Goal: Transaction & Acquisition: Obtain resource

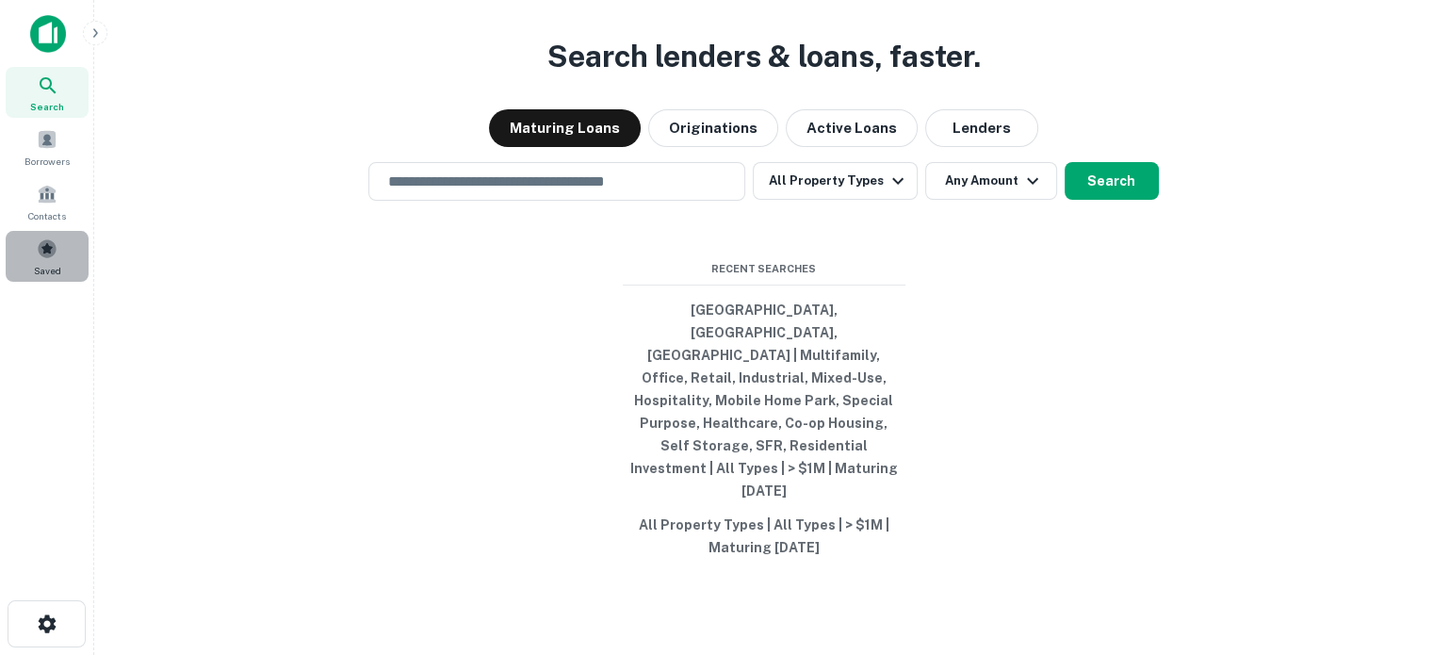
click at [71, 261] on div "Saved" at bounding box center [47, 256] width 83 height 51
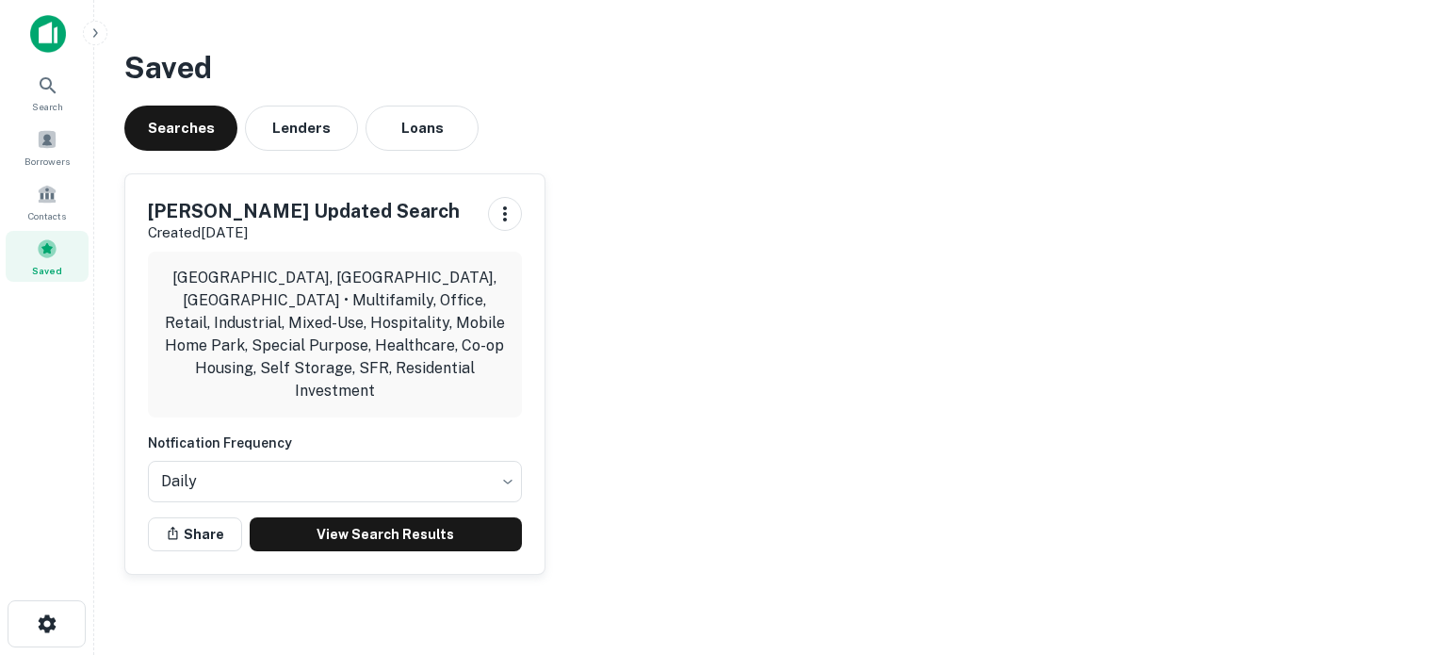
click at [328, 538] on div "[PERSON_NAME] Updated Search Created [DATE] [GEOGRAPHIC_DATA], [GEOGRAPHIC_DATA…" at bounding box center [334, 373] width 419 height 399
click at [351, 527] on div "[PERSON_NAME] Updated Search Created [DATE] [GEOGRAPHIC_DATA], [GEOGRAPHIC_DATA…" at bounding box center [334, 373] width 419 height 399
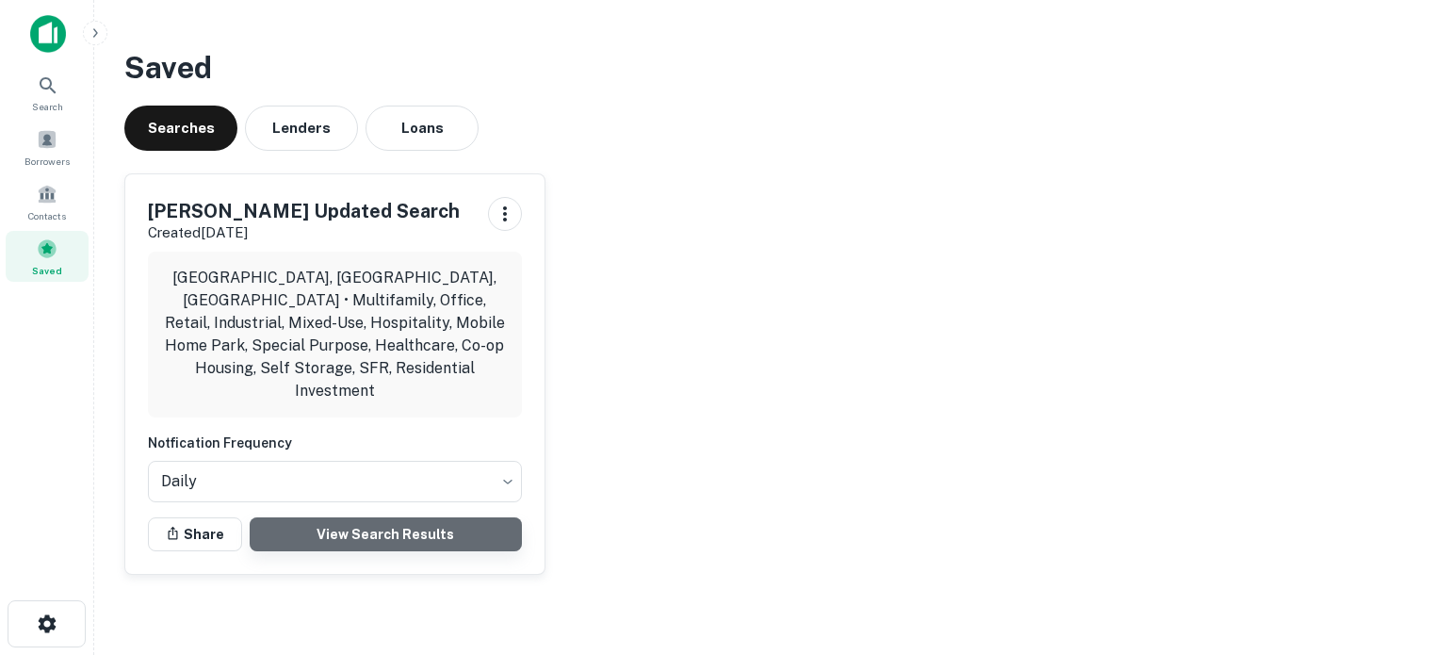
click at [359, 517] on link "View Search Results" at bounding box center [386, 534] width 272 height 34
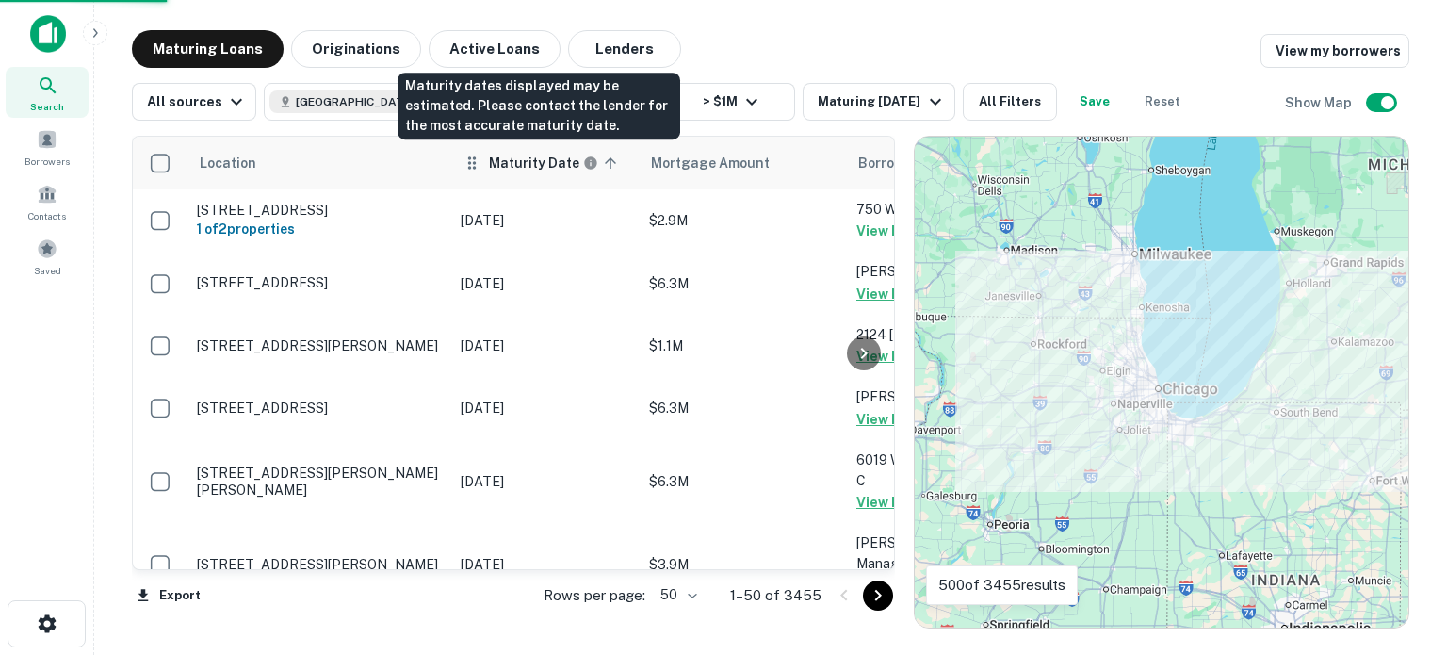
click at [532, 170] on h6 "Maturity Date" at bounding box center [534, 163] width 90 height 21
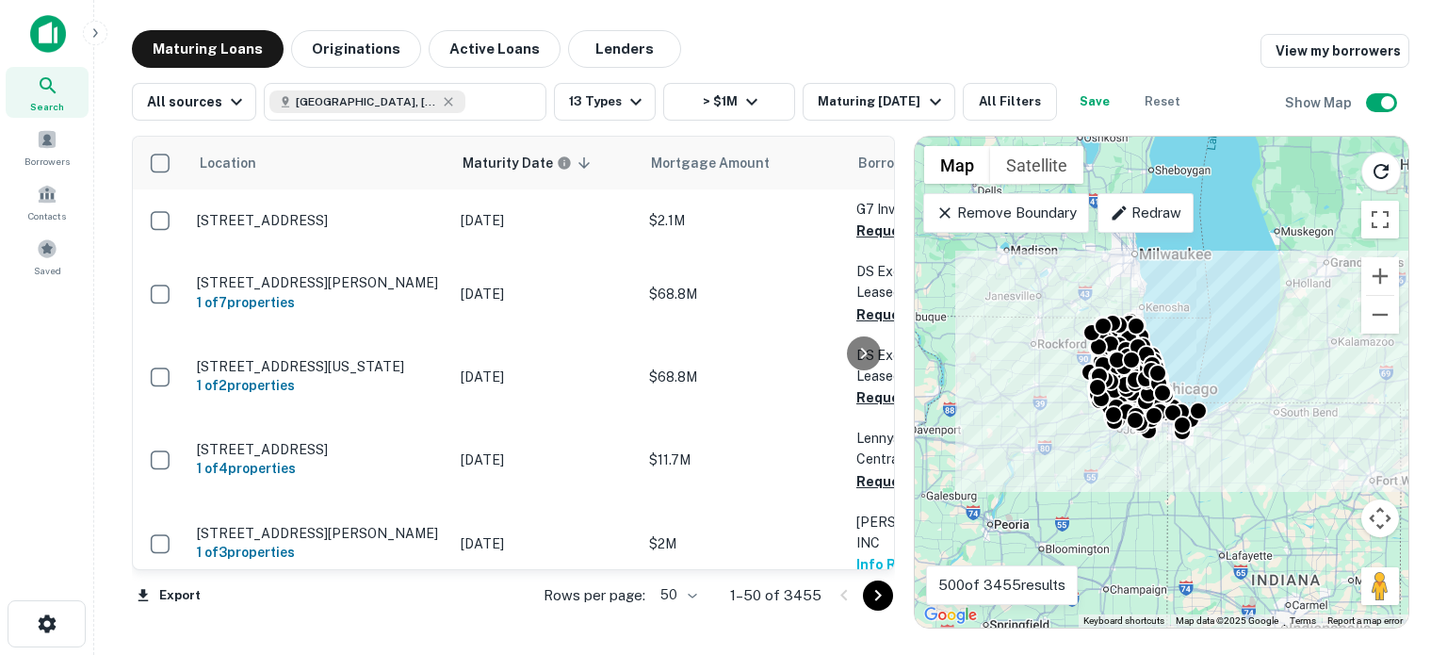
click at [690, 603] on body "Search Borrowers Contacts Saved Maturing Loans Originations Active Loans Lender…" at bounding box center [723, 327] width 1447 height 655
click at [694, 609] on li "100" at bounding box center [681, 615] width 55 height 34
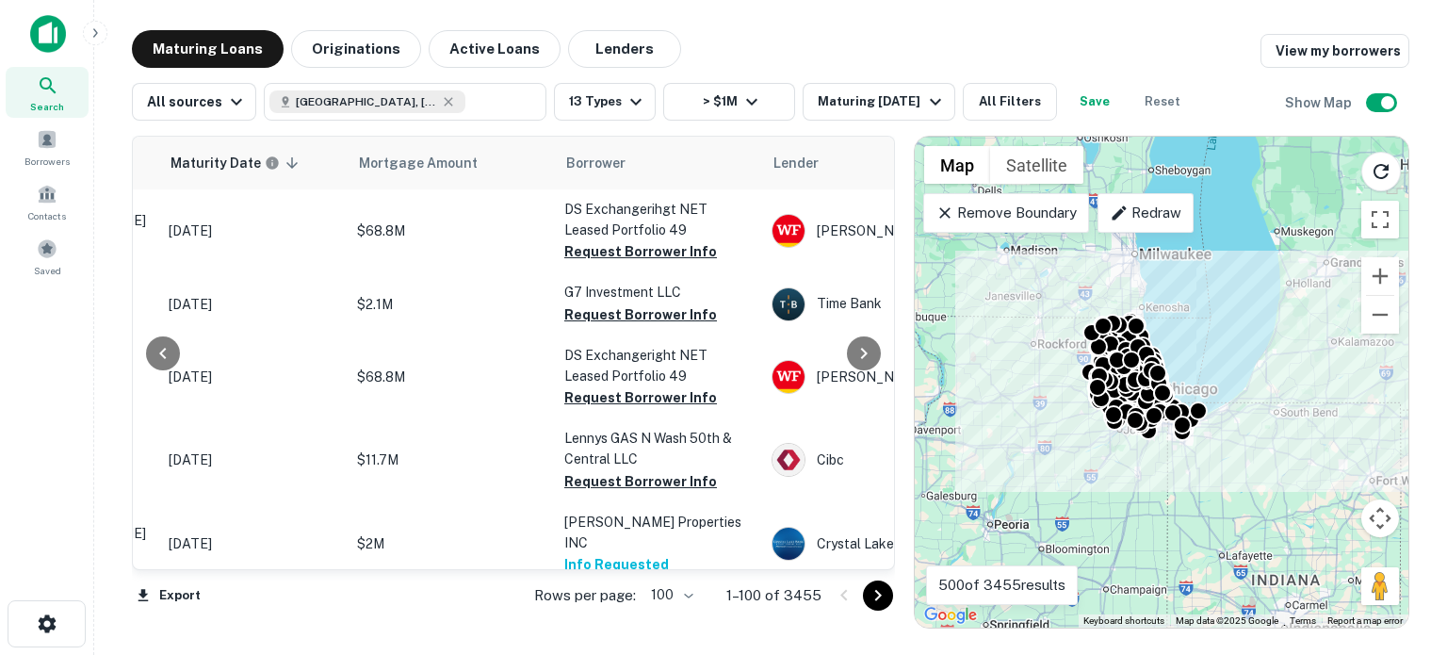
scroll to position [0, 295]
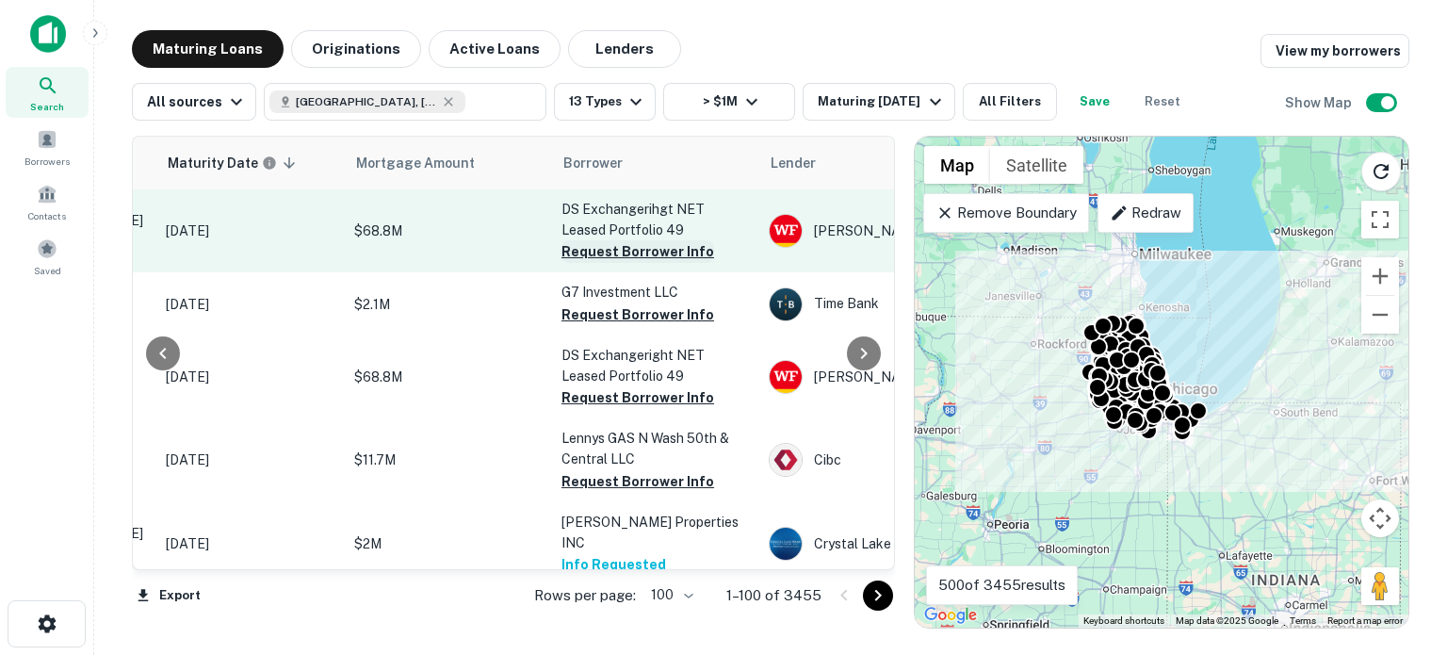
click at [666, 260] on button "Request Borrower Info" at bounding box center [637, 251] width 153 height 23
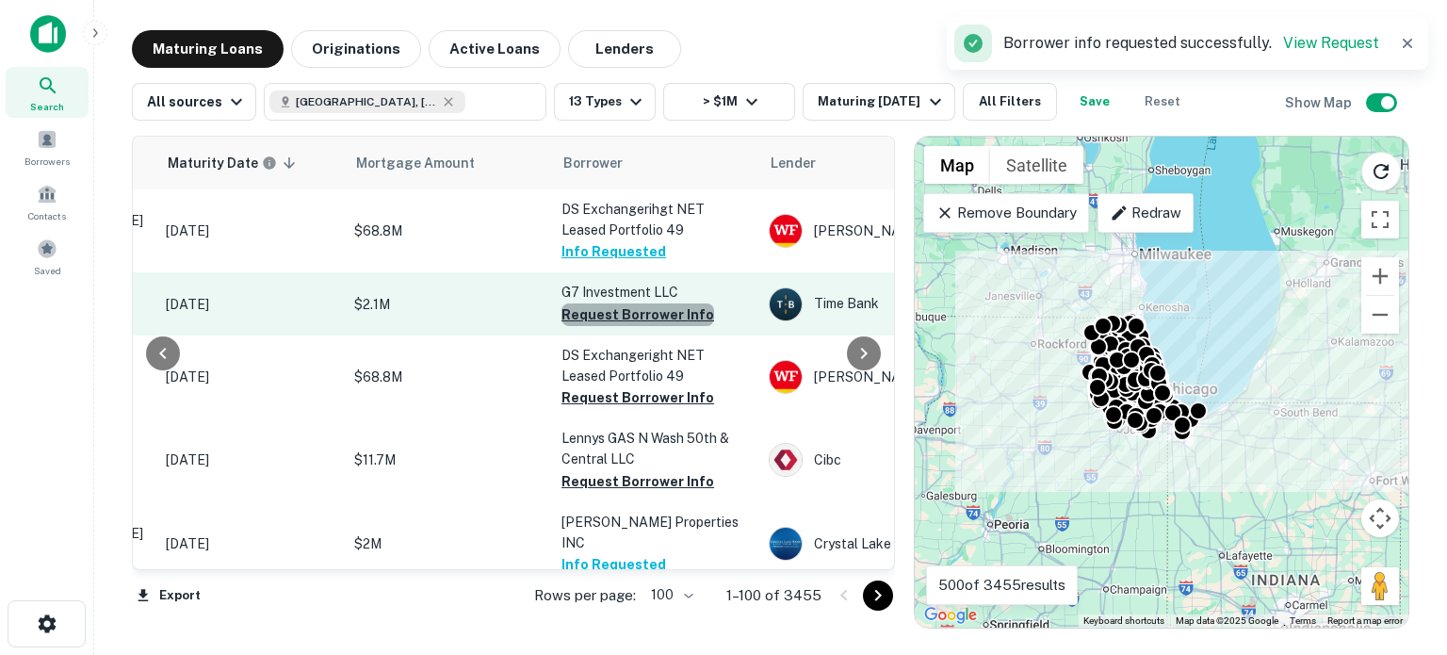
click at [649, 314] on button "Request Borrower Info" at bounding box center [637, 314] width 153 height 23
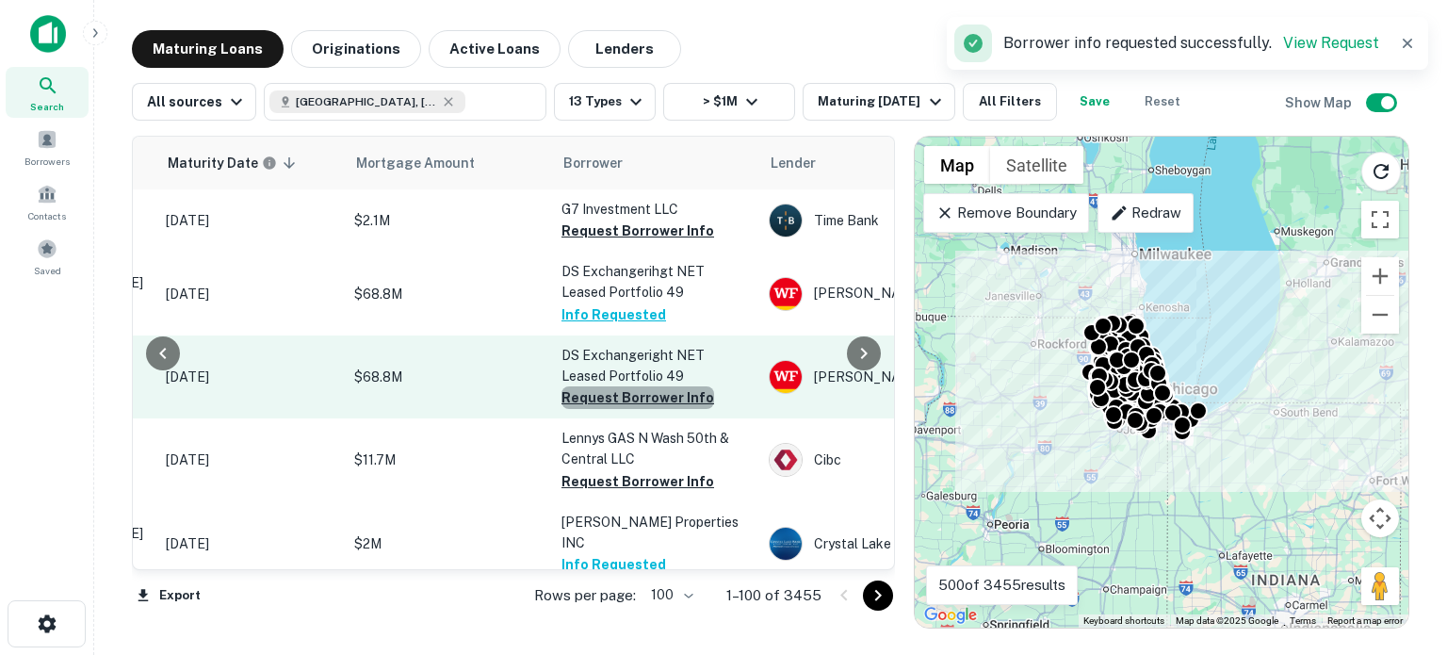
click at [672, 399] on button "Request Borrower Info" at bounding box center [637, 397] width 153 height 23
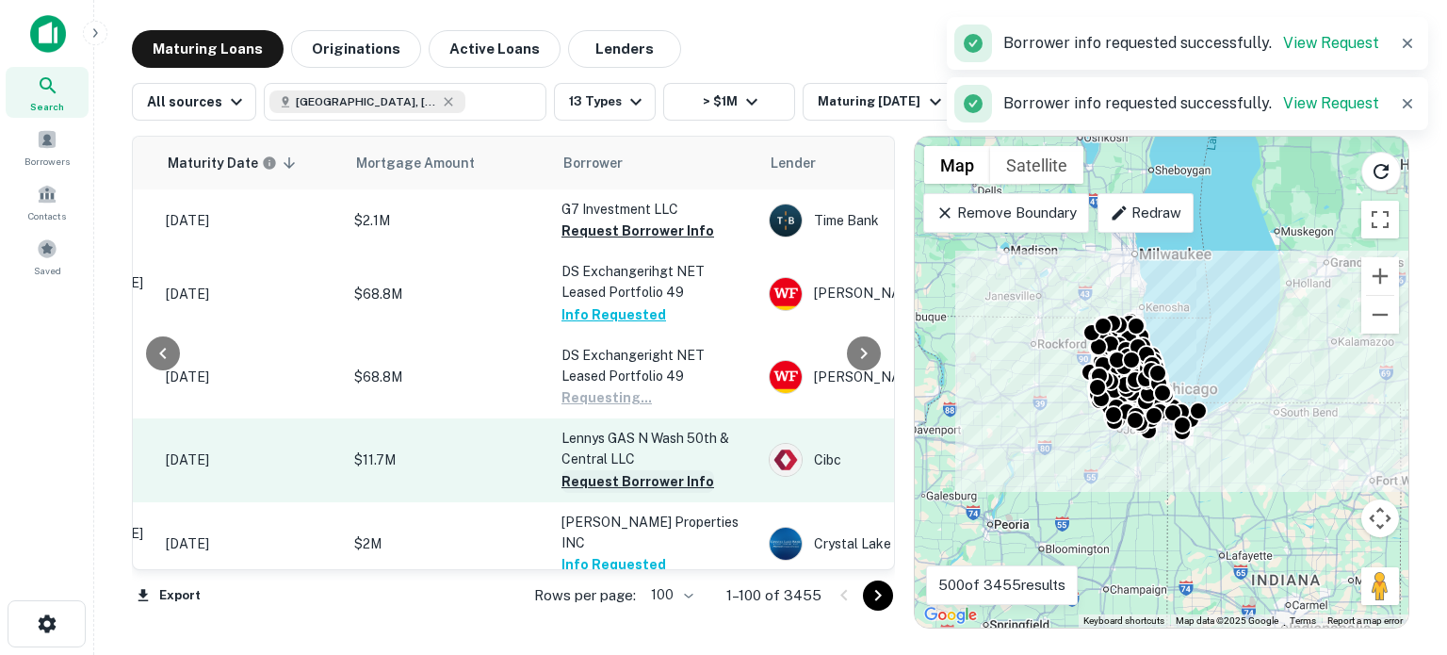
click at [657, 478] on button "Request Borrower Info" at bounding box center [637, 481] width 153 height 23
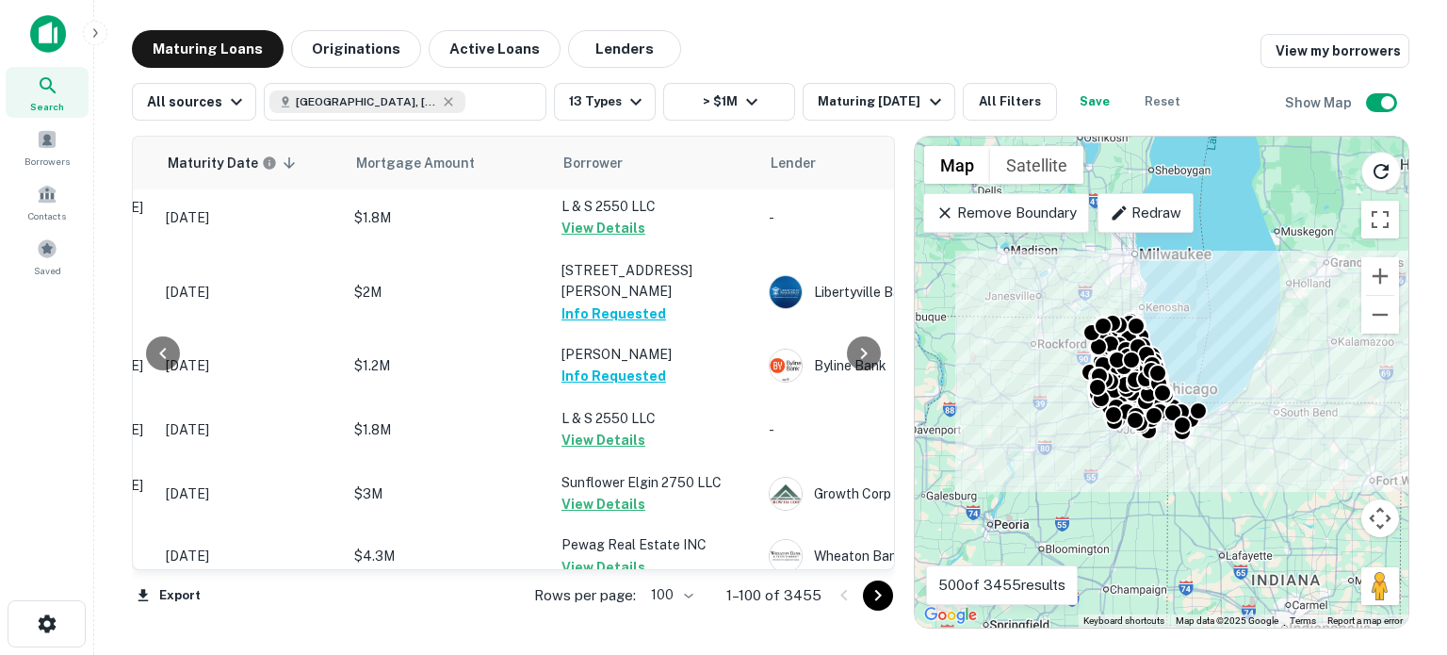
scroll to position [4569, 295]
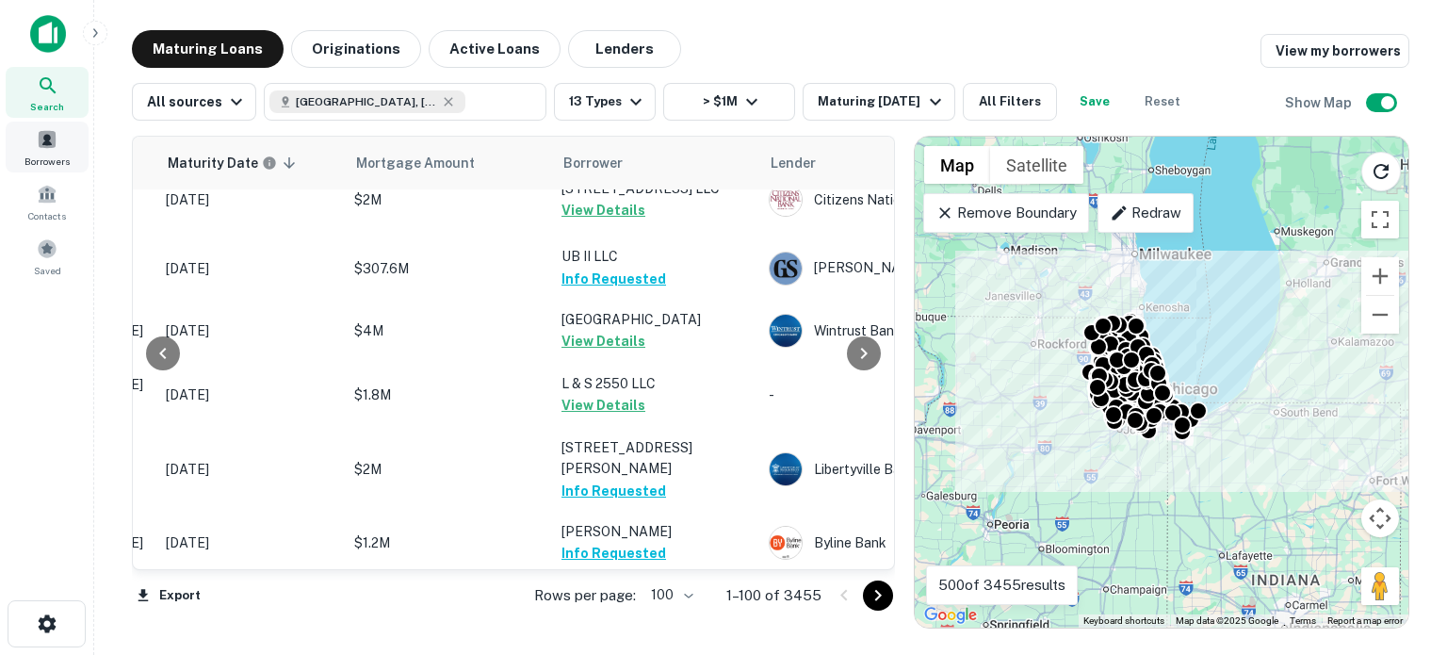
click at [59, 135] on div "Borrowers" at bounding box center [47, 147] width 83 height 51
